Goal: Transaction & Acquisition: Purchase product/service

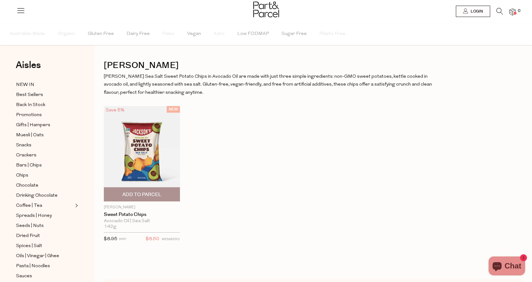
click at [148, 196] on span "Add To Parcel" at bounding box center [141, 194] width 39 height 7
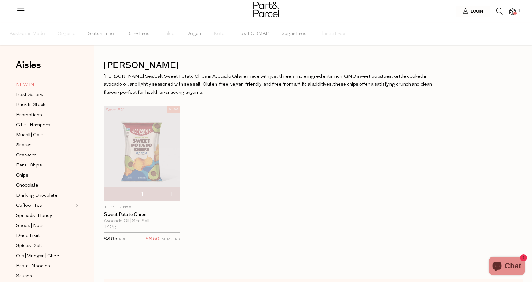
click at [25, 81] on span "NEW IN" at bounding box center [25, 85] width 18 height 8
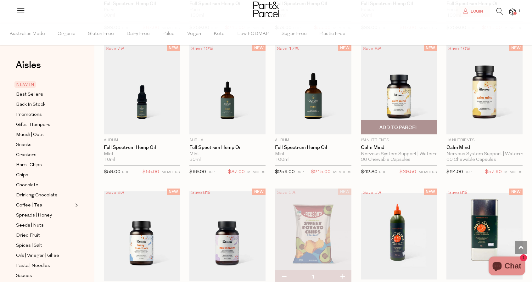
scroll to position [176, 0]
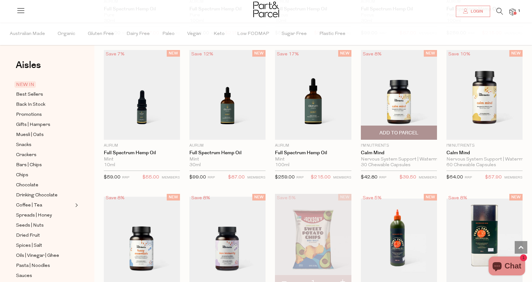
click at [397, 108] on img at bounding box center [399, 95] width 76 height 90
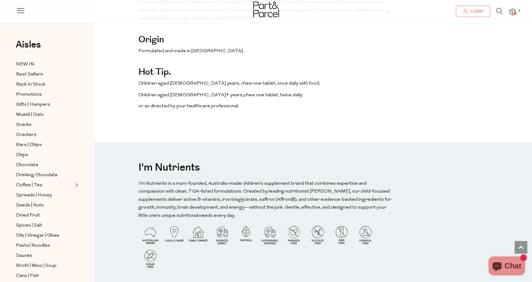
scroll to position [473, 0]
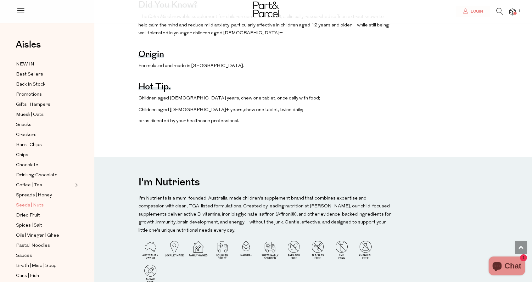
click at [40, 204] on span "Seeds | Nuts" at bounding box center [30, 206] width 28 height 8
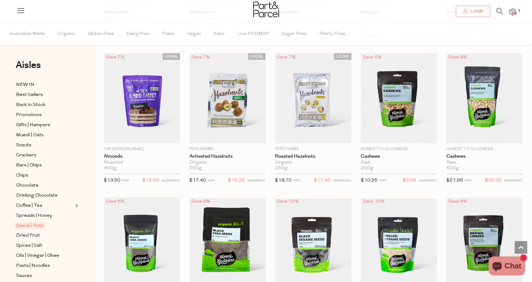
scroll to position [524, 0]
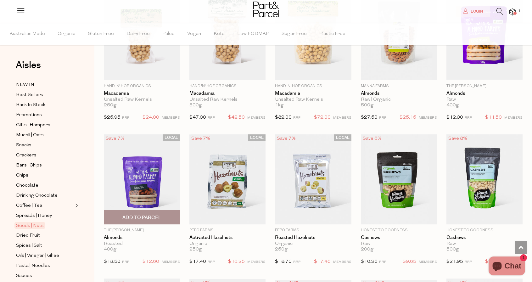
click at [140, 215] on span "Add To Parcel" at bounding box center [141, 217] width 39 height 7
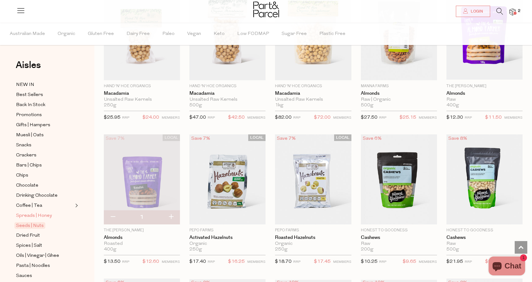
click at [47, 215] on span "Spreads | Honey" at bounding box center [34, 216] width 36 height 8
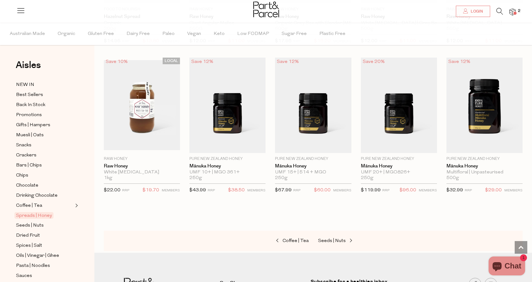
scroll to position [1202, 0]
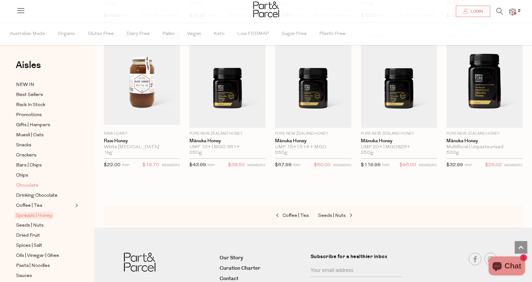
click at [28, 184] on span "Chocolate" at bounding box center [27, 186] width 22 height 8
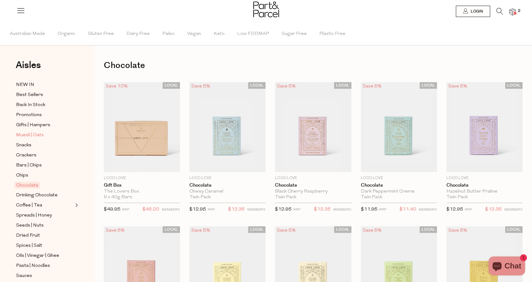
click at [28, 135] on span "Muesli | Oats" at bounding box center [30, 136] width 28 height 8
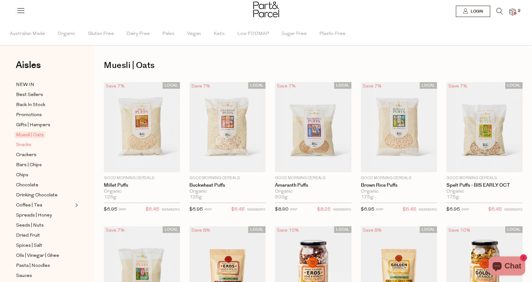
click at [27, 147] on span "Snacks" at bounding box center [23, 145] width 15 height 8
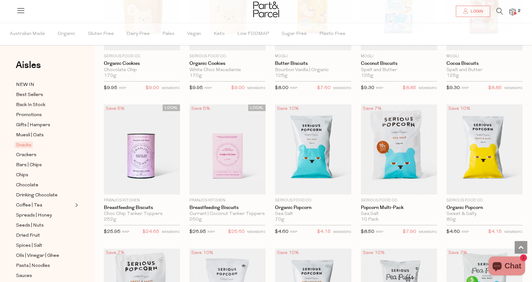
scroll to position [1146, 0]
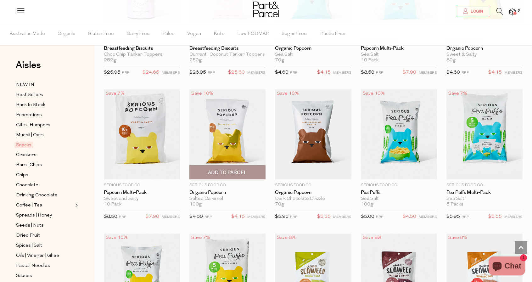
scroll to position [1313, 0]
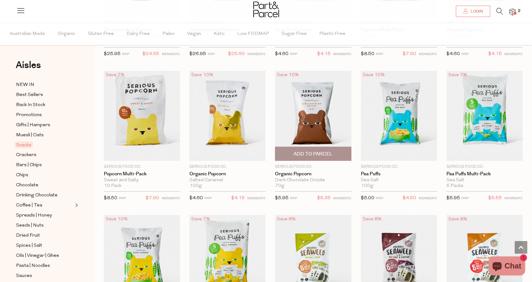
click at [308, 152] on span "Add To Parcel" at bounding box center [313, 154] width 39 height 7
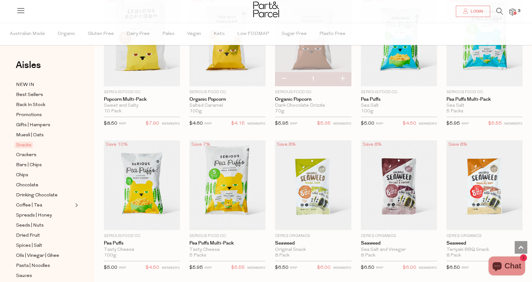
scroll to position [1309, 0]
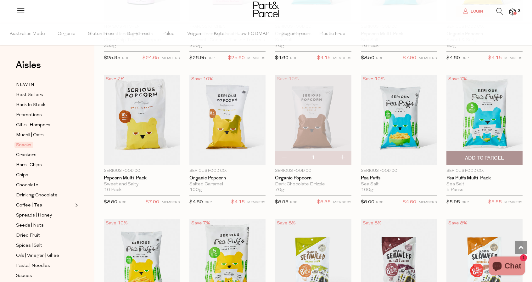
click at [475, 155] on span "Add To Parcel" at bounding box center [484, 158] width 39 height 7
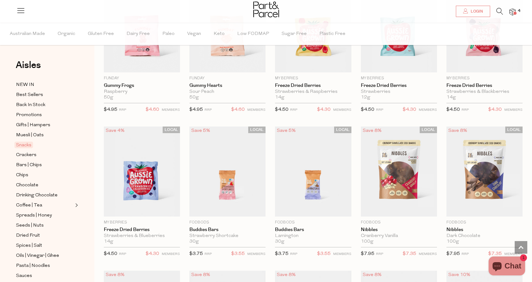
scroll to position [674, 0]
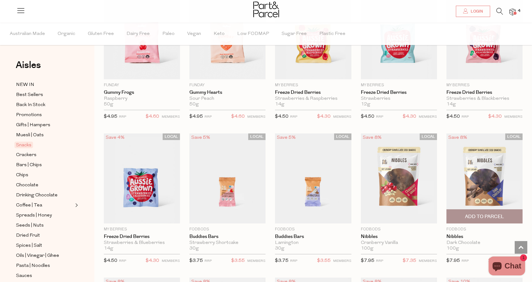
click at [477, 186] on img at bounding box center [485, 178] width 76 height 90
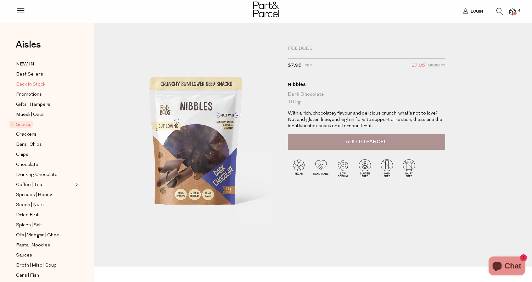
click at [34, 83] on span "Back In Stock" at bounding box center [30, 85] width 29 height 8
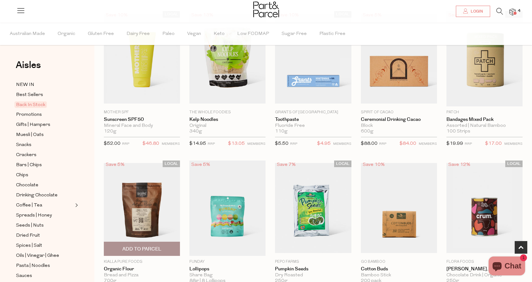
scroll to position [160, 0]
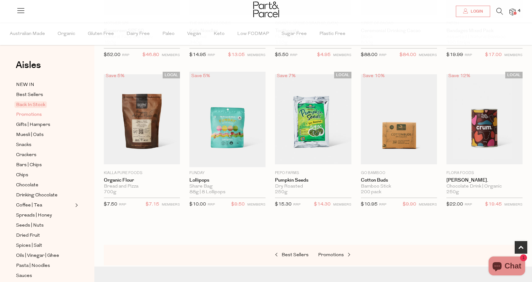
click at [32, 114] on span "Promotions" at bounding box center [29, 115] width 26 height 8
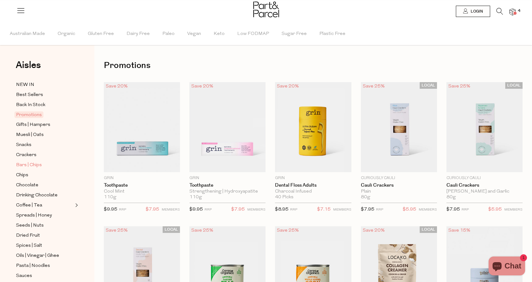
click at [32, 165] on span "Bars | Chips" at bounding box center [29, 165] width 26 height 8
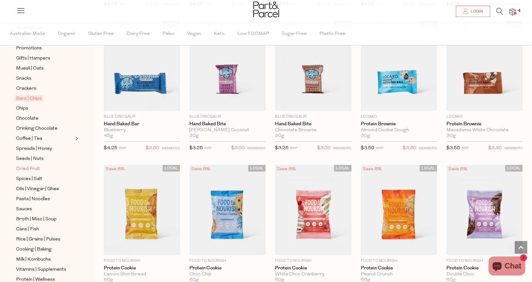
scroll to position [81, 0]
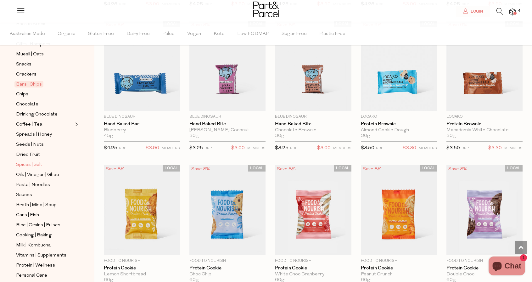
click at [35, 166] on span "Spices | Salt" at bounding box center [29, 165] width 26 height 8
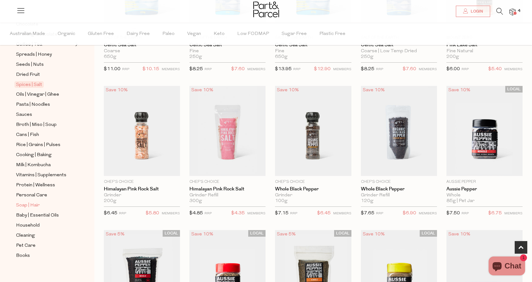
scroll to position [166, 0]
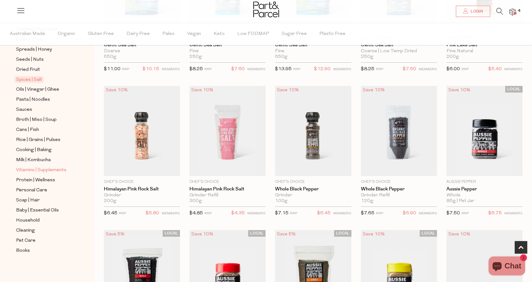
click at [35, 170] on span "Vitamins | Supplements" at bounding box center [41, 170] width 50 height 8
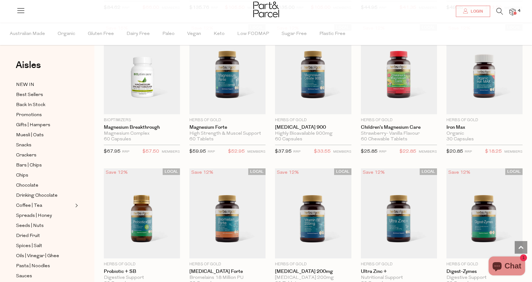
scroll to position [671, 0]
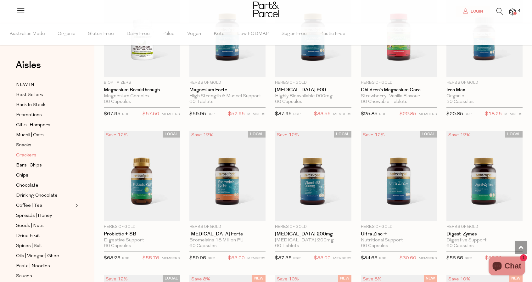
click at [30, 155] on span "Crackers" at bounding box center [26, 156] width 20 height 8
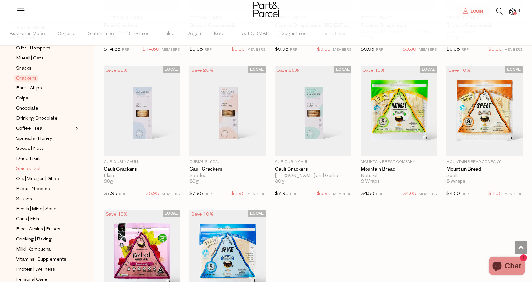
scroll to position [84, 0]
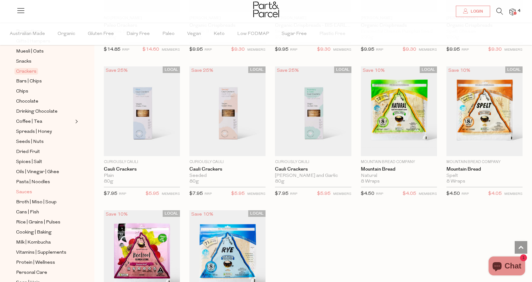
click at [27, 190] on span "Sauces" at bounding box center [24, 192] width 16 height 8
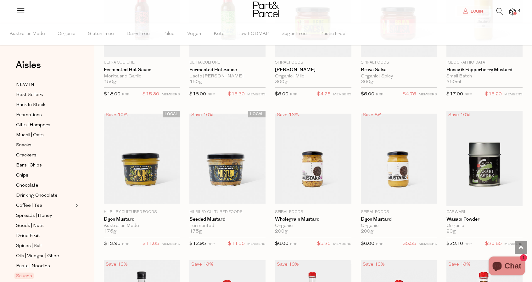
scroll to position [1170, 0]
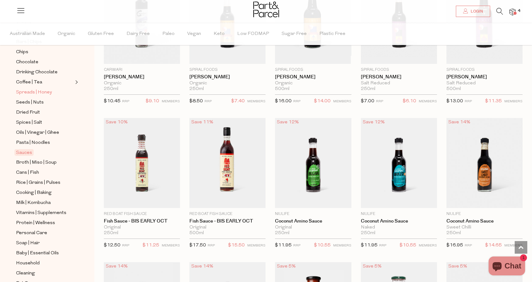
scroll to position [152, 0]
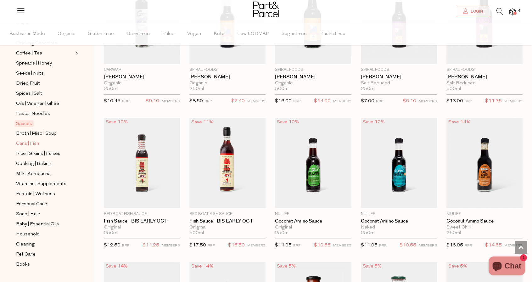
click at [31, 144] on span "Cans | Fish" at bounding box center [27, 144] width 23 height 8
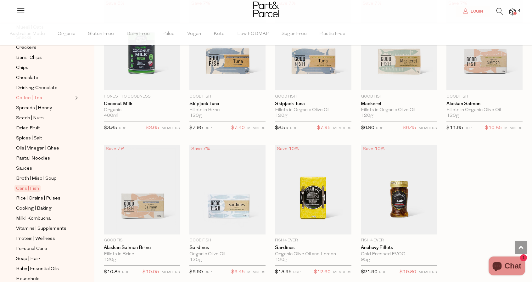
scroll to position [119, 0]
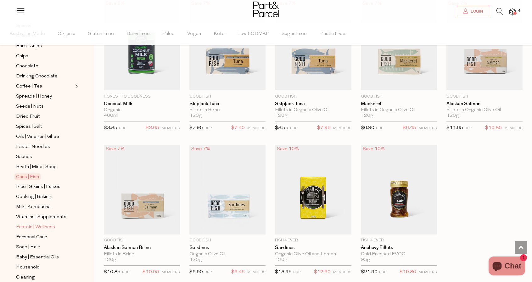
click at [48, 226] on span "Protein | Wellness" at bounding box center [35, 227] width 39 height 8
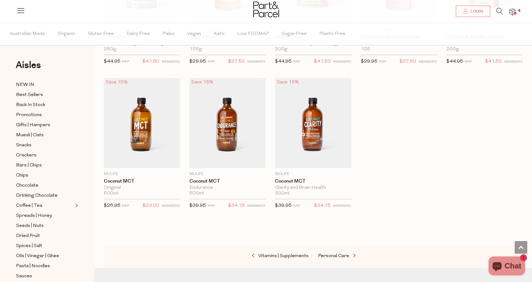
scroll to position [2368, 0]
